Goal: Complete application form: Complete application form

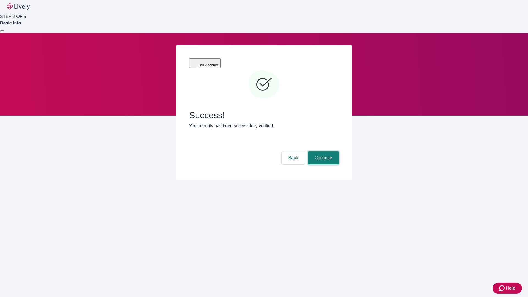
click at [323, 151] on button "Continue" at bounding box center [323, 157] width 31 height 13
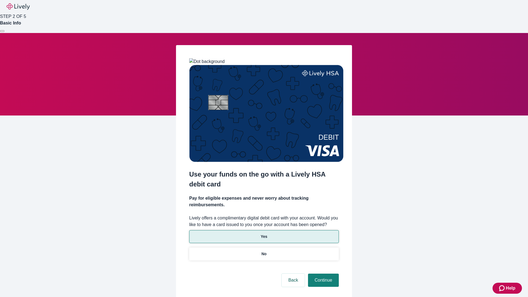
click at [264, 234] on p "Yes" at bounding box center [264, 237] width 7 height 6
click at [323, 274] on button "Continue" at bounding box center [323, 280] width 31 height 13
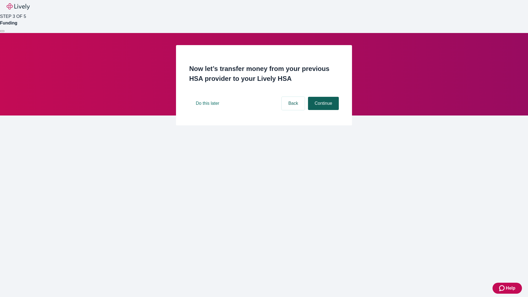
click at [323, 110] on button "Continue" at bounding box center [323, 103] width 31 height 13
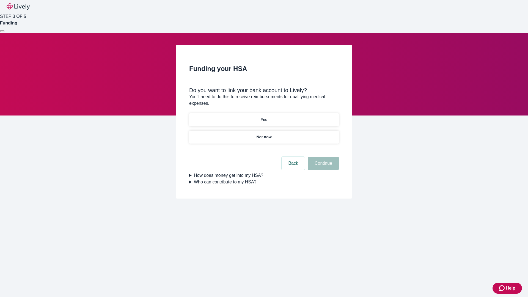
click at [264, 117] on p "Yes" at bounding box center [264, 120] width 7 height 6
click at [323, 157] on button "Continue" at bounding box center [323, 163] width 31 height 13
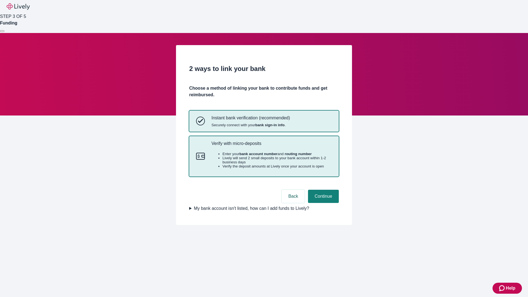
click at [271, 146] on p "Verify with micro-deposits" at bounding box center [271, 143] width 120 height 5
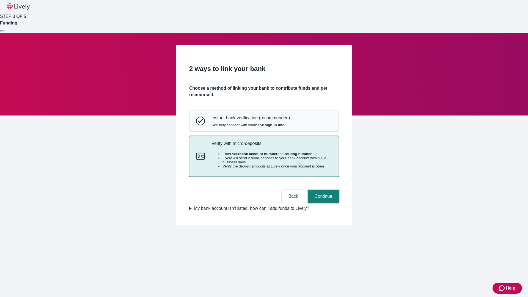
click at [323, 203] on button "Continue" at bounding box center [323, 196] width 31 height 13
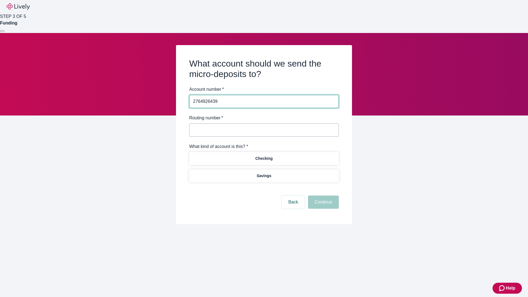
type input "2764926439"
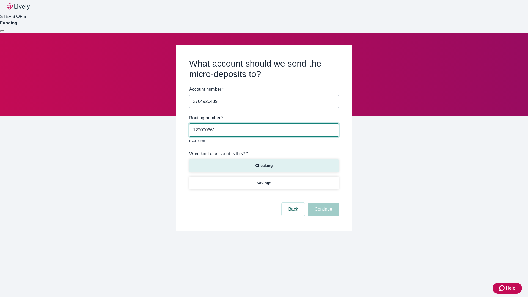
type input "122000661"
click at [264, 163] on p "Checking" at bounding box center [263, 166] width 17 height 6
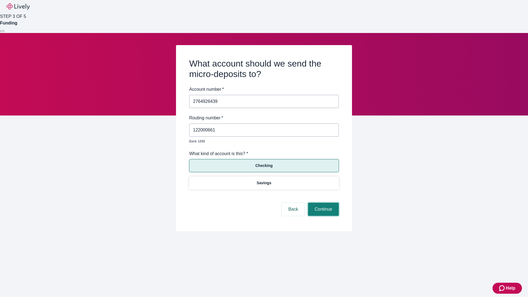
click at [323, 203] on button "Continue" at bounding box center [323, 209] width 31 height 13
